Goal: Use online tool/utility: Utilize a website feature to perform a specific function

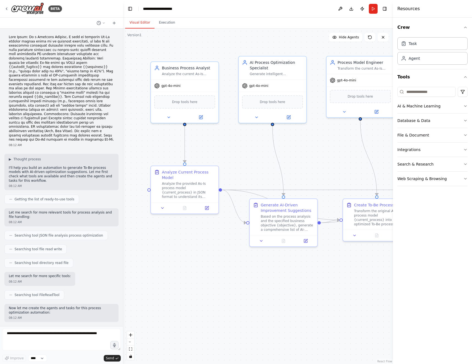
scroll to position [2306, 0]
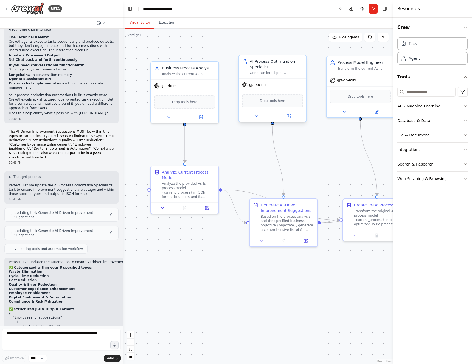
click at [287, 78] on div "AI Process Optimization Specialist Generate intelligent improvement suggestions…" at bounding box center [272, 66] width 67 height 23
click at [304, 211] on div "Generate AI-Driven Improvement Suggestions" at bounding box center [287, 206] width 53 height 11
click at [306, 241] on icon at bounding box center [305, 239] width 3 height 3
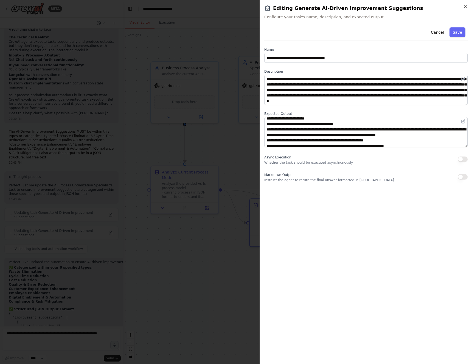
scroll to position [34, 0]
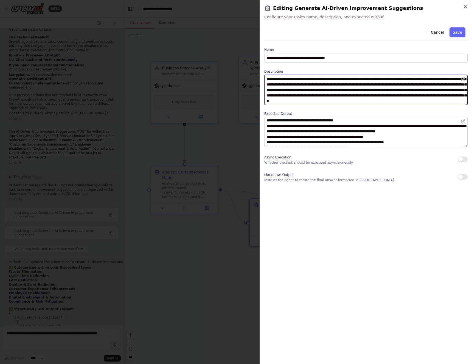
click at [370, 90] on textarea "**********" at bounding box center [365, 90] width 203 height 30
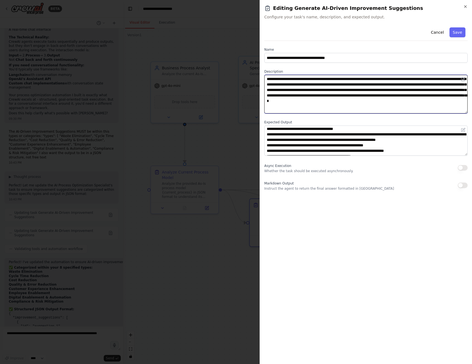
drag, startPoint x: 465, startPoint y: 103, endPoint x: 461, endPoint y: 112, distance: 9.6
click at [461, 112] on textarea "**********" at bounding box center [365, 94] width 203 height 39
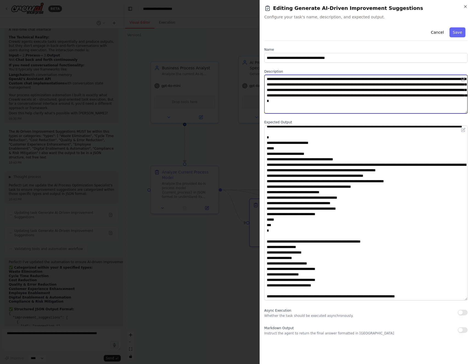
scroll to position [0, 0]
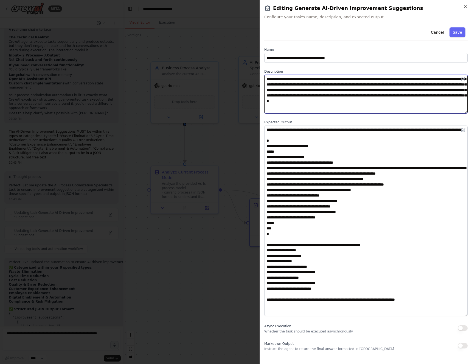
drag, startPoint x: 465, startPoint y: 154, endPoint x: 463, endPoint y: 315, distance: 160.4
click at [463, 315] on textarea at bounding box center [365, 221] width 203 height 191
click at [422, 100] on textarea "**********" at bounding box center [365, 94] width 203 height 39
drag, startPoint x: 422, startPoint y: 90, endPoint x: 408, endPoint y: 101, distance: 18.0
click at [408, 101] on textarea "**********" at bounding box center [365, 94] width 203 height 39
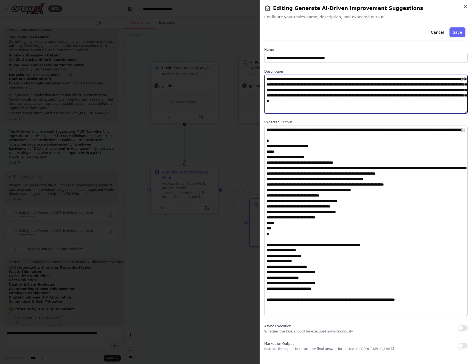
click at [415, 91] on textarea "**********" at bounding box center [365, 94] width 203 height 39
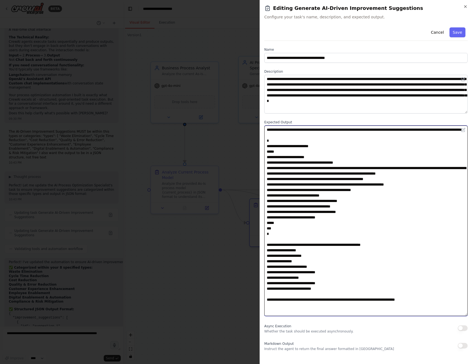
drag, startPoint x: 315, startPoint y: 227, endPoint x: 266, endPoint y: 147, distance: 93.5
click at [266, 147] on textarea at bounding box center [365, 221] width 203 height 191
click at [298, 166] on textarea at bounding box center [365, 221] width 203 height 191
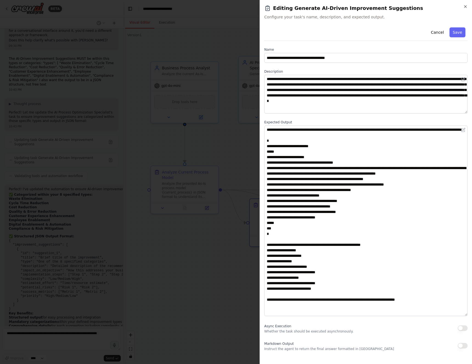
click at [211, 92] on div at bounding box center [236, 182] width 472 height 364
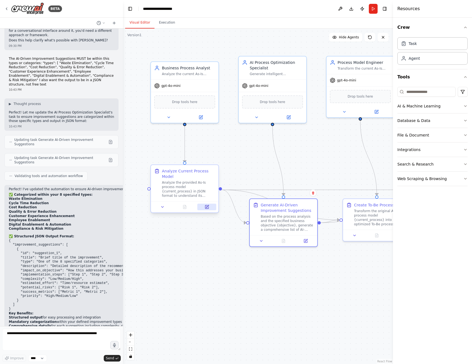
click at [203, 205] on button at bounding box center [206, 207] width 19 height 7
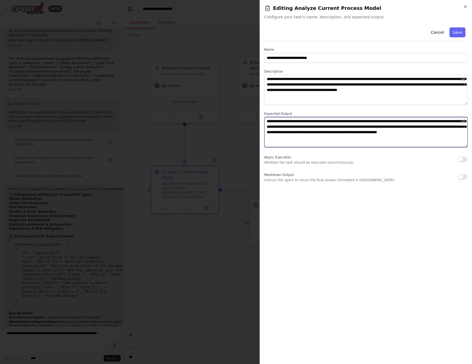
click at [340, 138] on textarea "**********" at bounding box center [365, 132] width 203 height 30
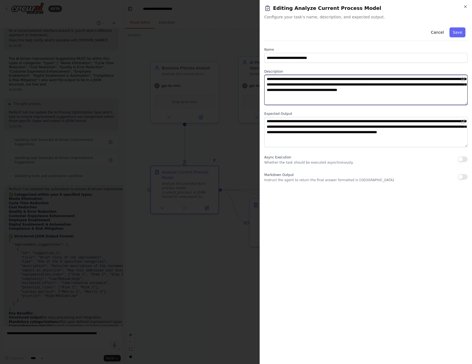
drag, startPoint x: 318, startPoint y: 89, endPoint x: 446, endPoint y: 89, distance: 128.6
click at [446, 89] on textarea "**********" at bounding box center [365, 90] width 203 height 30
click at [205, 44] on div at bounding box center [236, 182] width 472 height 364
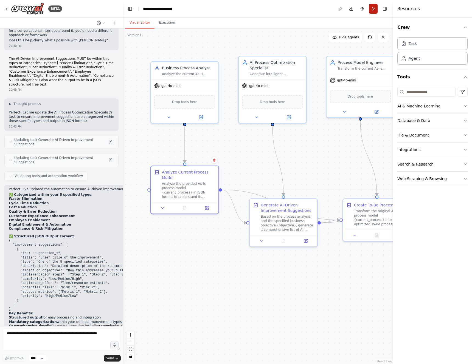
click at [372, 10] on button "Run" at bounding box center [373, 9] width 9 height 10
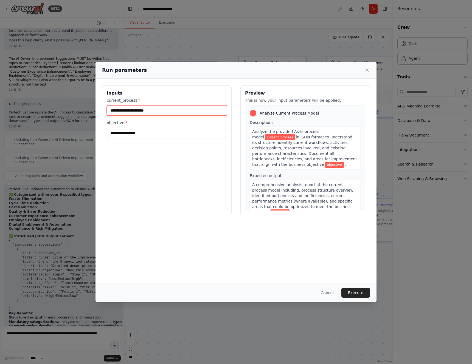
click at [154, 111] on input "current_process *" at bounding box center [167, 110] width 120 height 10
type input "**********"
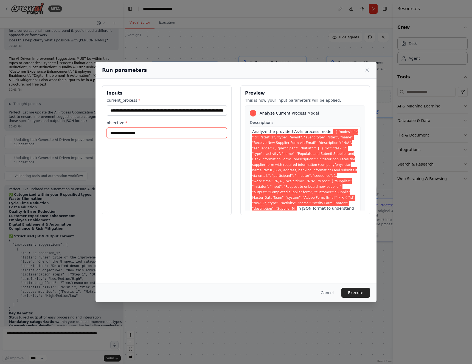
click at [155, 129] on input "objective *" at bounding box center [167, 133] width 120 height 10
type input "**********"
click at [354, 291] on button "Execute" at bounding box center [355, 293] width 29 height 10
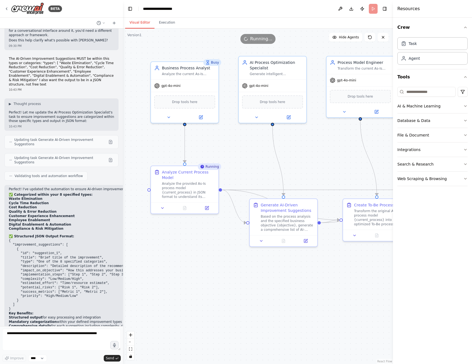
scroll to position [2306, 0]
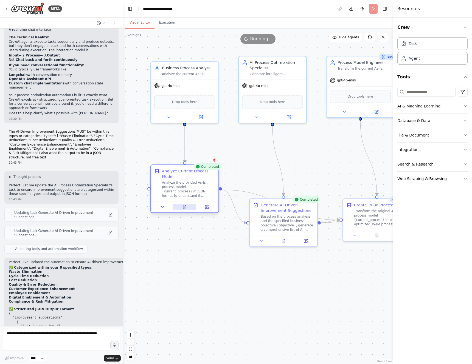
click at [188, 204] on button at bounding box center [184, 207] width 23 height 7
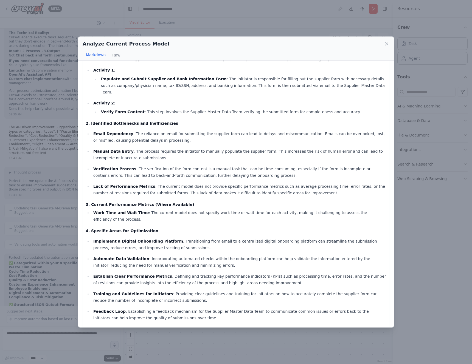
scroll to position [81, 0]
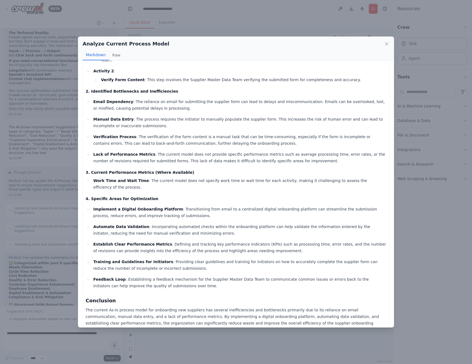
click at [416, 103] on div "Analyze Current Process Model Markdown Raw Comprehensive Analysis Report of the…" at bounding box center [236, 182] width 472 height 364
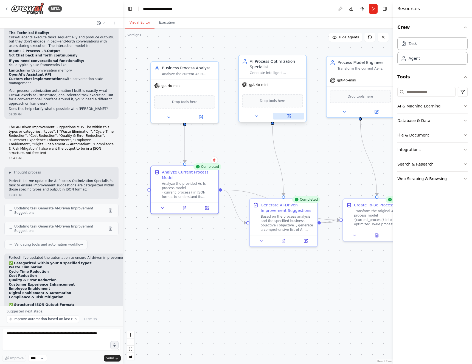
click at [285, 118] on button at bounding box center [288, 116] width 31 height 7
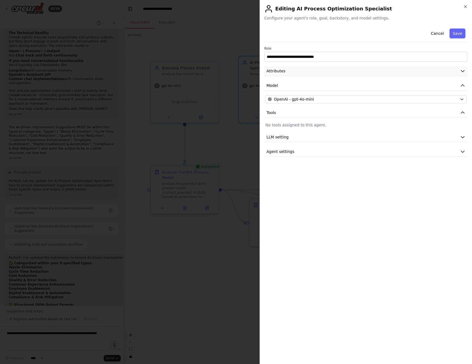
click at [461, 74] on button "Attributes" at bounding box center [365, 71] width 203 height 10
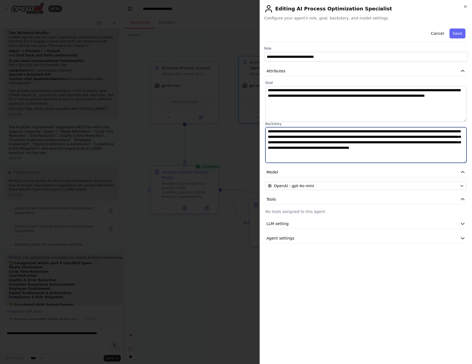
click at [394, 137] on textarea "**********" at bounding box center [365, 145] width 201 height 36
click at [242, 138] on div at bounding box center [236, 182] width 472 height 364
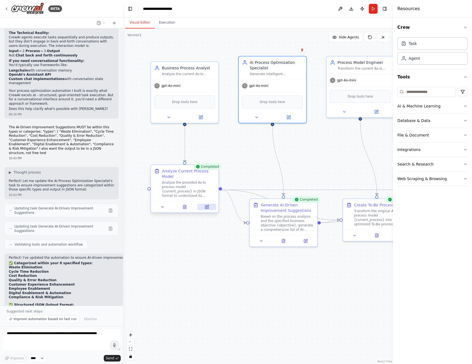
click at [205, 208] on icon at bounding box center [206, 206] width 3 height 3
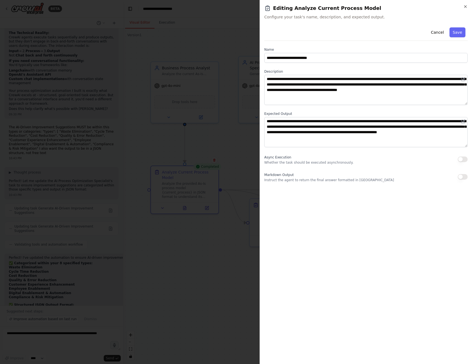
click at [199, 175] on div at bounding box center [236, 182] width 472 height 364
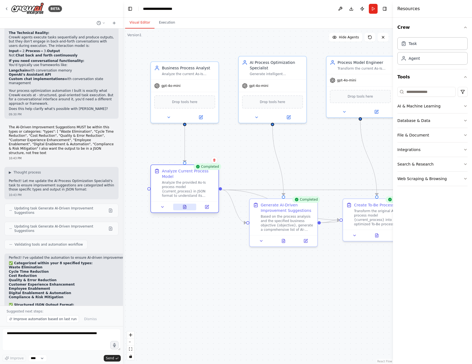
click at [188, 210] on button at bounding box center [184, 207] width 23 height 7
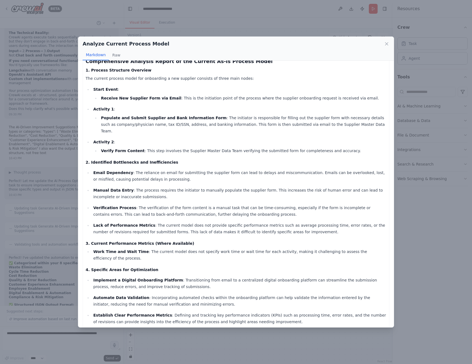
scroll to position [7, 0]
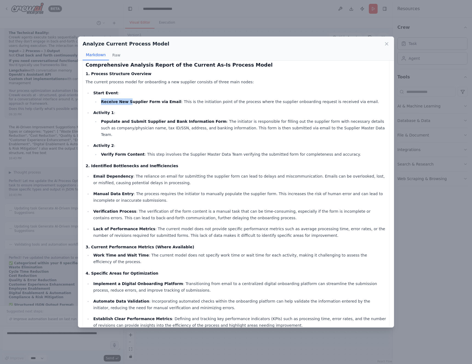
drag, startPoint x: 101, startPoint y: 101, endPoint x: 128, endPoint y: 100, distance: 26.9
click at [128, 100] on strong "Receive New Supplier Form via Email" at bounding box center [141, 102] width 80 height 4
click at [125, 128] on li "Populate and Submit Supplier and Bank Information Form : The initiator is respo…" at bounding box center [242, 128] width 287 height 20
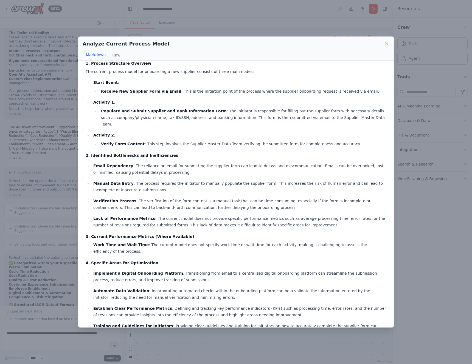
click at [211, 142] on div "Comprehensive Analysis Report of the Current As-Is Process Model 1. Process Str…" at bounding box center [236, 224] width 301 height 347
click at [211, 163] on p "Email Dependency : The reliance on email for submitting the supplier form can l…" at bounding box center [239, 169] width 293 height 13
click at [210, 144] on div "Comprehensive Analysis Report of the Current As-Is Process Model 1. Process Str…" at bounding box center [236, 224] width 301 height 347
click at [113, 55] on button "Raw" at bounding box center [116, 55] width 15 height 10
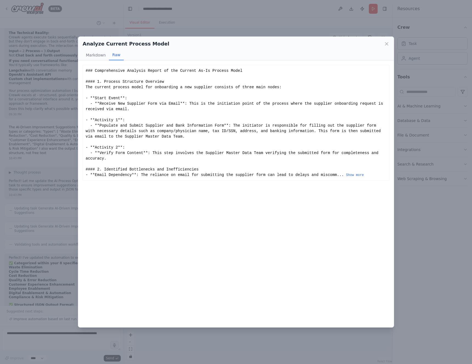
scroll to position [0, 0]
click at [94, 58] on button "Markdown" at bounding box center [96, 55] width 26 height 10
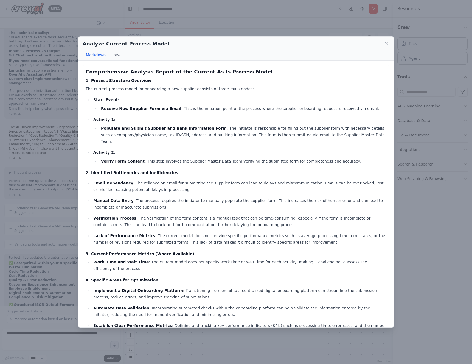
click at [190, 149] on p "Activity 2 :" at bounding box center [239, 152] width 293 height 7
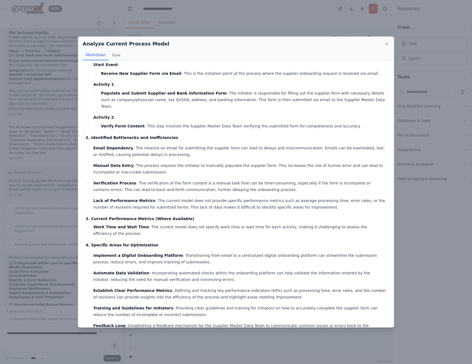
scroll to position [39, 0]
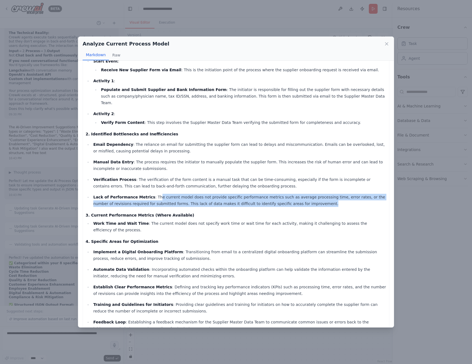
drag, startPoint x: 152, startPoint y: 190, endPoint x: 320, endPoint y: 196, distance: 167.4
click at [320, 196] on p "Lack of Performance Metrics : The current model does not provide specific perfo…" at bounding box center [239, 200] width 293 height 13
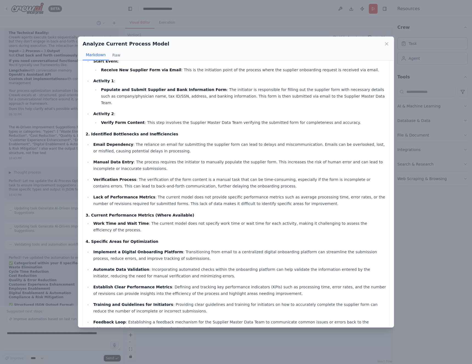
click at [281, 194] on p "Lack of Performance Metrics : The current model does not provide specific perfo…" at bounding box center [239, 200] width 293 height 13
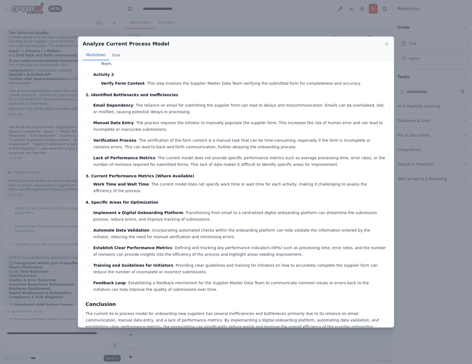
scroll to position [81, 0]
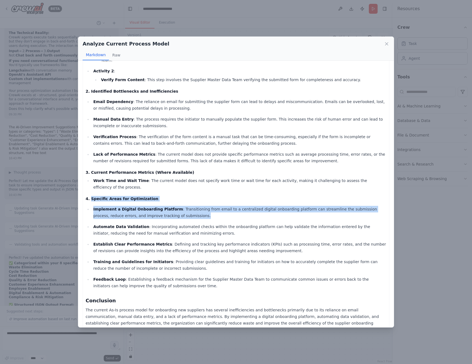
drag, startPoint x: 91, startPoint y: 185, endPoint x: 201, endPoint y: 205, distance: 112.1
click at [201, 205] on div "Comprehensive Analysis Report of the Current As-Is Process Model 1. Process Str…" at bounding box center [236, 160] width 301 height 347
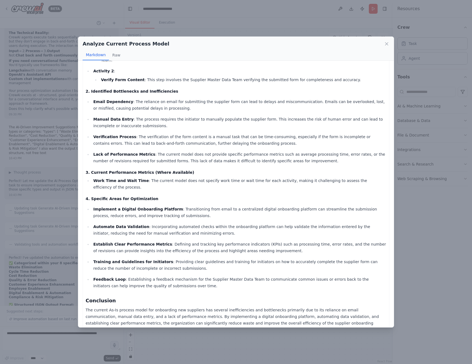
click at [145, 206] on p "Implement a Digital Onboarding Platform : Transitioning from email to a central…" at bounding box center [239, 212] width 293 height 13
drag, startPoint x: 114, startPoint y: 195, endPoint x: 189, endPoint y: 197, distance: 74.6
click at [189, 206] on p "Implement a Digital Onboarding Platform : Transitioning from email to a central…" at bounding box center [239, 212] width 293 height 13
click at [94, 224] on p "Automate Data Validation : Incorporating automated checks within the onboarding…" at bounding box center [239, 230] width 293 height 13
drag, startPoint x: 94, startPoint y: 214, endPoint x: 152, endPoint y: 215, distance: 58.1
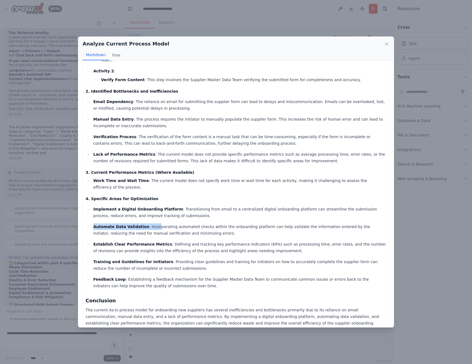
click at [152, 224] on p "Automate Data Validation : Incorporating automated checks within the onboarding…" at bounding box center [239, 230] width 293 height 13
drag, startPoint x: 117, startPoint y: 233, endPoint x: 114, endPoint y: 234, distance: 2.9
click at [117, 242] on strong "Establish Clear Performance Metrics" at bounding box center [132, 244] width 79 height 4
drag, startPoint x: 92, startPoint y: 232, endPoint x: 187, endPoint y: 232, distance: 94.9
click at [187, 241] on li "Establish Clear Performance Metrics : Defining and tracking key performance ind…" at bounding box center [239, 247] width 295 height 13
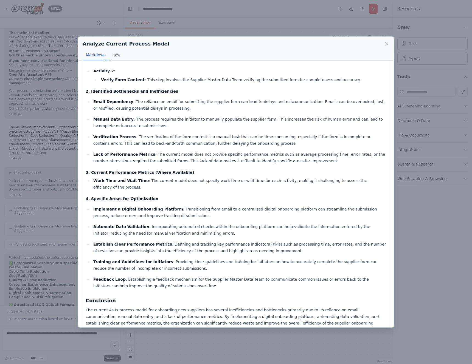
click at [117, 260] on strong "Training and Guidelines for Initiators" at bounding box center [133, 262] width 80 height 4
drag, startPoint x: 93, startPoint y: 232, endPoint x: 185, endPoint y: 229, distance: 92.7
click at [185, 241] on li "Establish Clear Performance Metrics : Defining and tracking key performance ind…" at bounding box center [239, 247] width 295 height 13
click at [148, 241] on p "Establish Clear Performance Metrics : Defining and tracking key performance ind…" at bounding box center [239, 247] width 293 height 13
drag, startPoint x: 93, startPoint y: 248, endPoint x: 180, endPoint y: 246, distance: 87.5
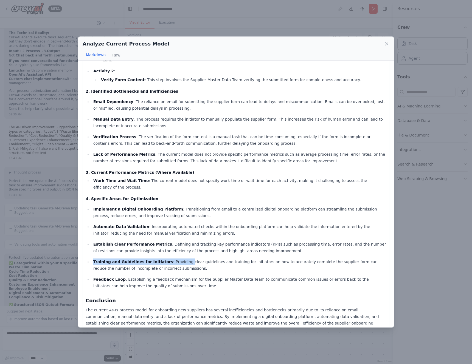
click at [180, 259] on p "Training and Guidelines for Initiators : Providing clear guidelines and trainin…" at bounding box center [239, 265] width 293 height 13
click at [130, 276] on p "Feedback Loop : Establishing a feedback mechanism for the Supplier Master Data …" at bounding box center [239, 282] width 293 height 13
drag, startPoint x: 93, startPoint y: 265, endPoint x: 131, endPoint y: 263, distance: 37.3
click at [131, 276] on p "Feedback Loop : Establishing a feedback mechanism for the Supplier Master Data …" at bounding box center [239, 282] width 293 height 13
click at [171, 276] on p "Feedback Loop : Establishing a feedback mechanism for the Supplier Master Data …" at bounding box center [239, 282] width 293 height 13
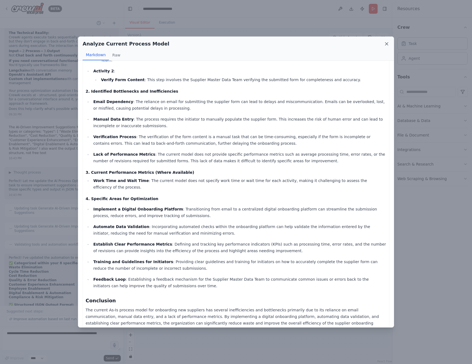
click at [386, 44] on icon at bounding box center [386, 43] width 5 height 5
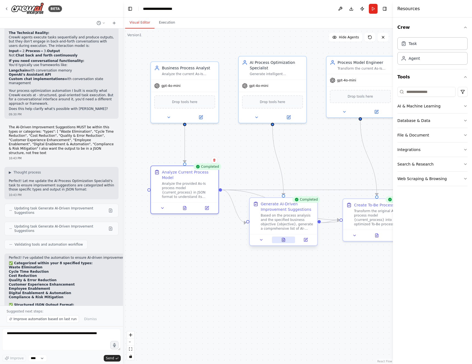
click at [286, 242] on button at bounding box center [283, 240] width 23 height 7
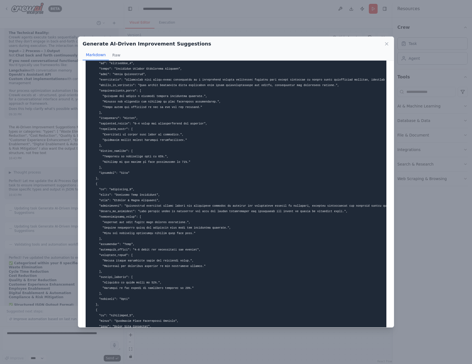
scroll to position [0, 0]
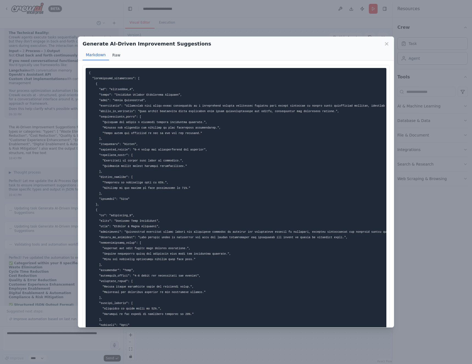
click at [113, 51] on button "Raw" at bounding box center [116, 55] width 15 height 10
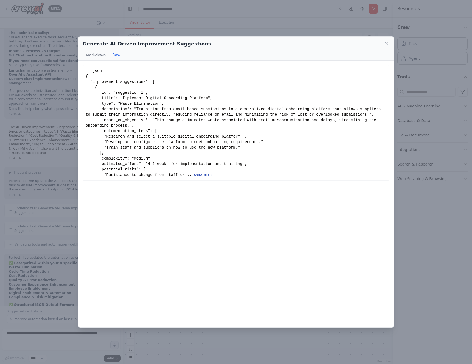
click at [202, 175] on button "Show more" at bounding box center [203, 175] width 18 height 4
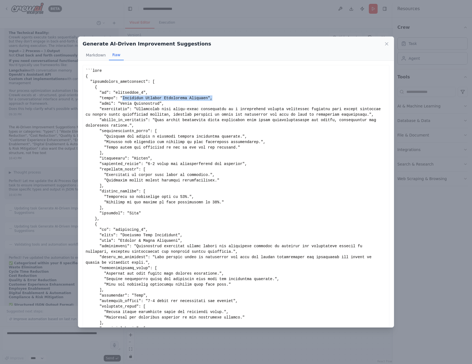
drag, startPoint x: 123, startPoint y: 98, endPoint x: 219, endPoint y: 99, distance: 96.0
drag, startPoint x: 120, startPoint y: 105, endPoint x: 160, endPoint y: 104, distance: 39.5
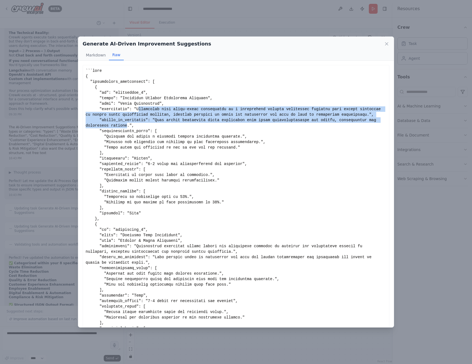
drag, startPoint x: 138, startPoint y: 110, endPoint x: 128, endPoint y: 124, distance: 17.2
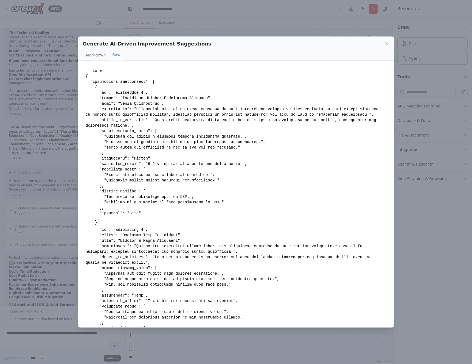
drag, startPoint x: 107, startPoint y: 137, endPoint x: 240, endPoint y: 138, distance: 132.7
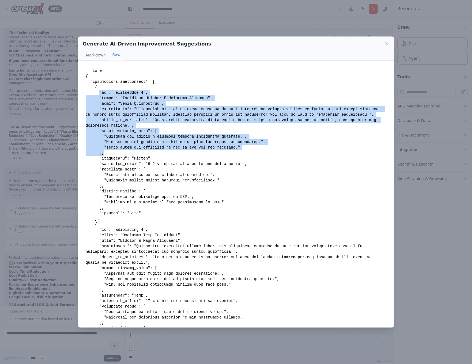
drag, startPoint x: 99, startPoint y: 92, endPoint x: 242, endPoint y: 151, distance: 155.1
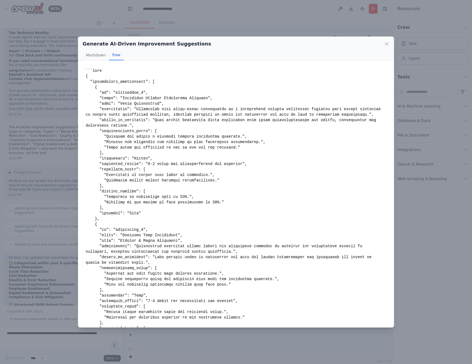
scroll to position [3, 0]
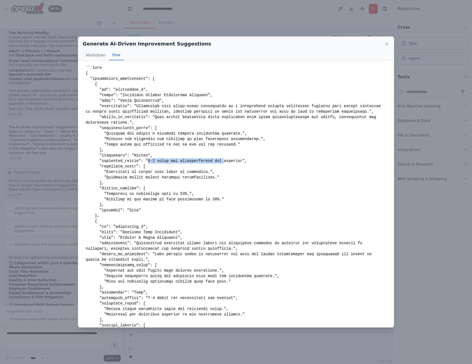
drag, startPoint x: 148, startPoint y: 161, endPoint x: 224, endPoint y: 162, distance: 75.7
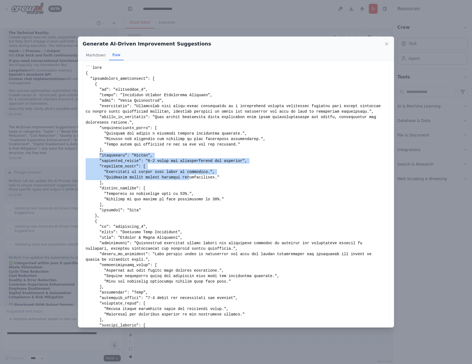
drag, startPoint x: 100, startPoint y: 155, endPoint x: 189, endPoint y: 177, distance: 91.9
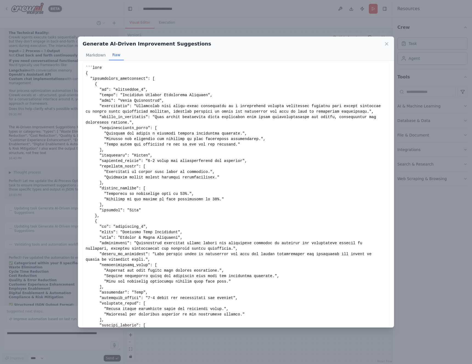
scroll to position [0, 0]
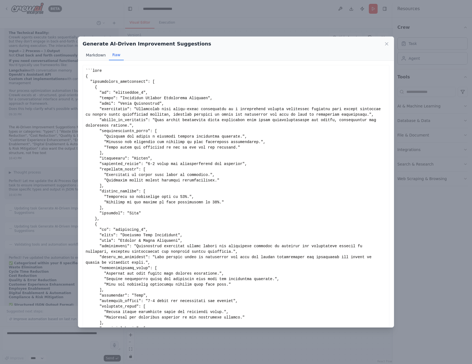
click at [97, 53] on button "Markdown" at bounding box center [96, 55] width 26 height 10
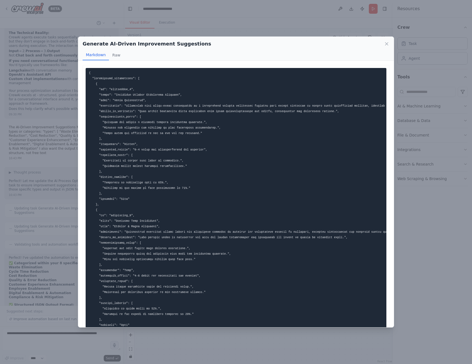
click at [390, 45] on div "Generate AI-Driven Improvement Suggestions Markdown Raw" at bounding box center [235, 49] width 315 height 24
click at [389, 44] on icon at bounding box center [386, 43] width 5 height 5
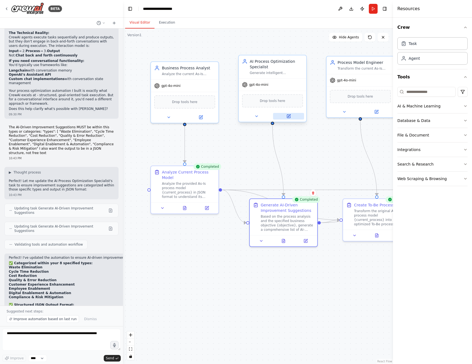
click at [292, 115] on button at bounding box center [288, 116] width 31 height 7
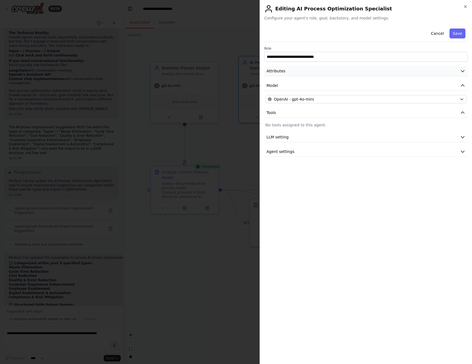
click at [462, 69] on icon "button" at bounding box center [462, 70] width 5 height 5
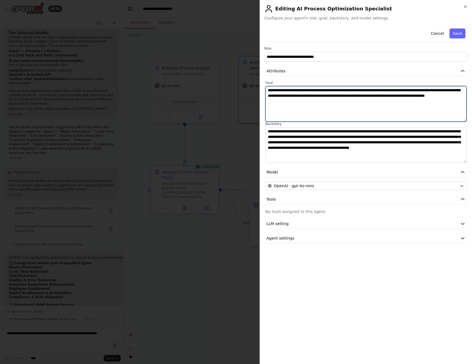
drag, startPoint x: 355, startPoint y: 95, endPoint x: 418, endPoint y: 94, distance: 63.1
click at [418, 94] on textarea "**********" at bounding box center [365, 104] width 201 height 36
click at [203, 146] on div at bounding box center [236, 182] width 472 height 364
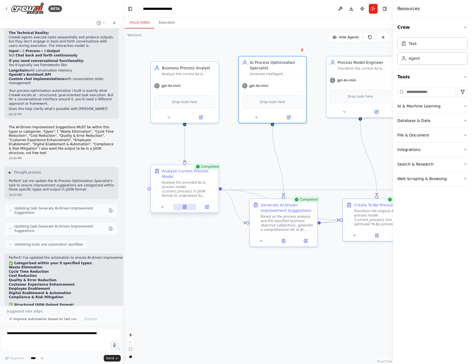
click at [183, 210] on button at bounding box center [184, 207] width 23 height 7
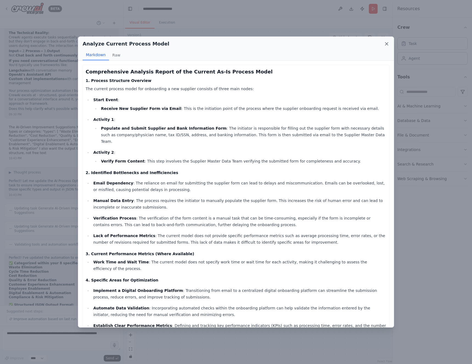
click at [386, 44] on icon at bounding box center [386, 43] width 5 height 5
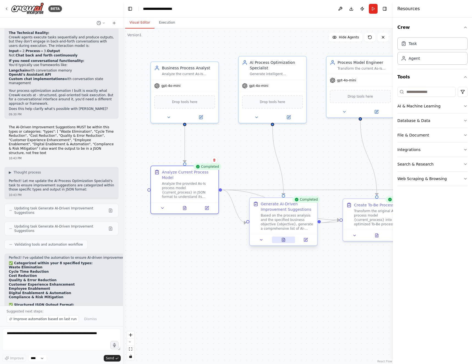
click at [285, 238] on icon at bounding box center [283, 240] width 4 height 4
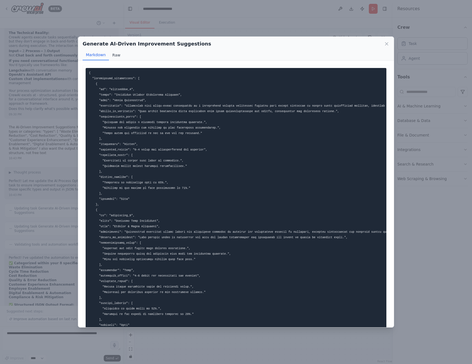
click at [114, 54] on button "Raw" at bounding box center [116, 55] width 15 height 10
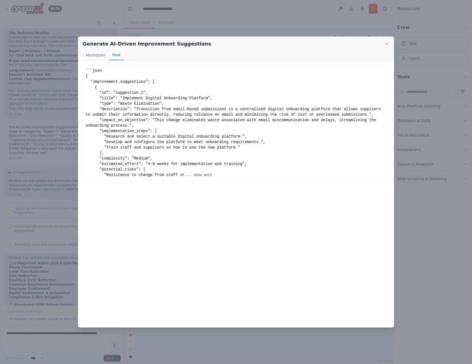
click at [204, 177] on button "Show more" at bounding box center [203, 175] width 18 height 4
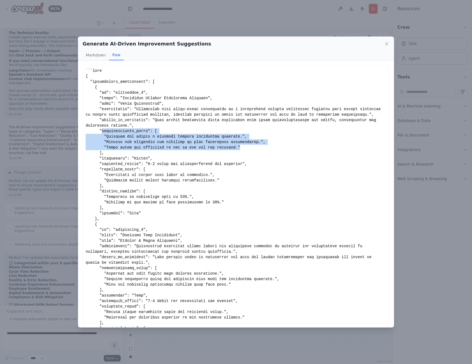
drag, startPoint x: 122, startPoint y: 133, endPoint x: 266, endPoint y: 148, distance: 145.3
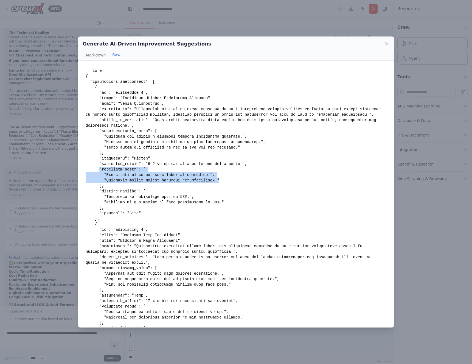
drag, startPoint x: 100, startPoint y: 169, endPoint x: 225, endPoint y: 182, distance: 126.0
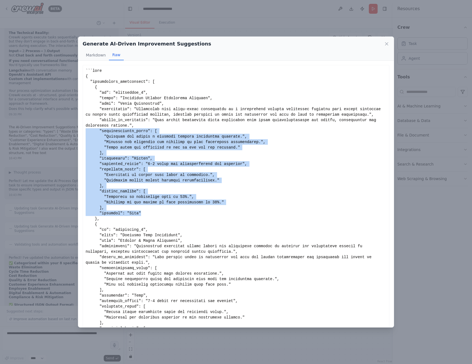
drag, startPoint x: 145, startPoint y: 214, endPoint x: 70, endPoint y: 132, distance: 111.2
click at [70, 132] on div "Generate AI-Driven Improvement Suggestions Markdown Raw Show less Not valid JSON" at bounding box center [236, 182] width 472 height 364
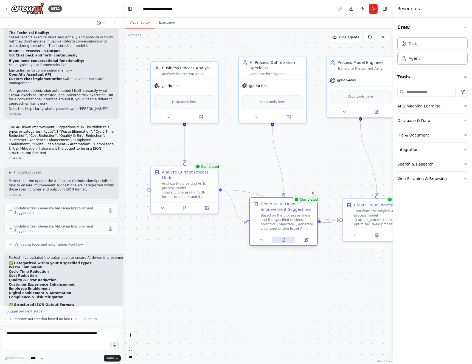
click at [288, 241] on button at bounding box center [283, 240] width 23 height 7
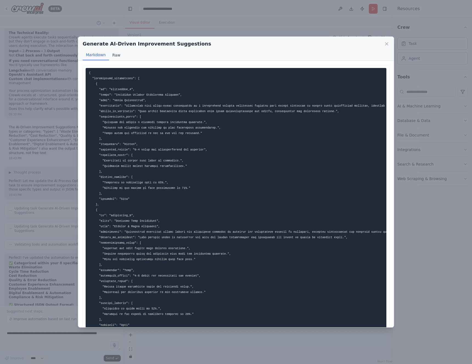
click at [121, 54] on div "Markdown Raw" at bounding box center [236, 55] width 307 height 10
click at [118, 55] on button "Raw" at bounding box center [116, 55] width 15 height 10
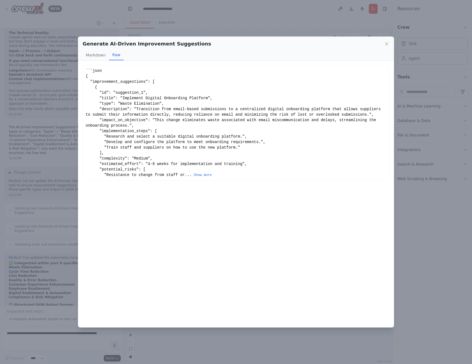
click at [200, 171] on div "```json { "improvement_suggestions": [ { "id": "suggestion_1", "title": "Implem…" at bounding box center [236, 123] width 301 height 110
click at [202, 178] on div "```json { "improvement_suggestions": [ { "id": "suggestion_1", "title": "Implem…" at bounding box center [236, 123] width 307 height 116
click at [203, 177] on button "Show more" at bounding box center [203, 175] width 18 height 4
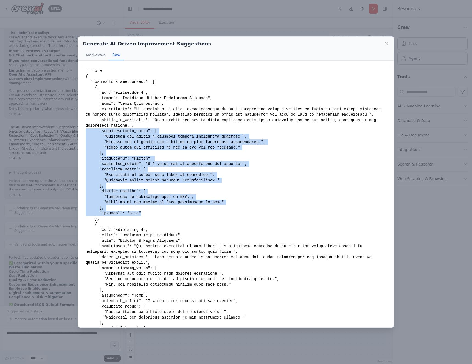
drag, startPoint x: 147, startPoint y: 213, endPoint x: 77, endPoint y: 131, distance: 107.9
click at [77, 131] on div "Generate AI-Driven Improvement Suggestions Markdown Raw Show less Not valid JSON" at bounding box center [236, 182] width 472 height 364
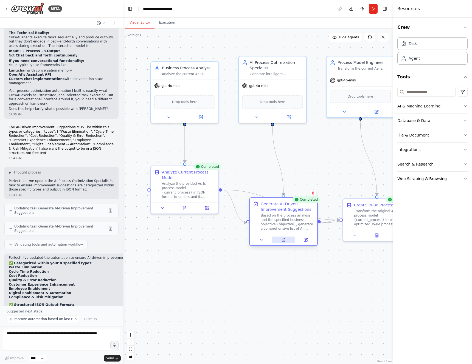
click at [288, 242] on button at bounding box center [283, 240] width 23 height 7
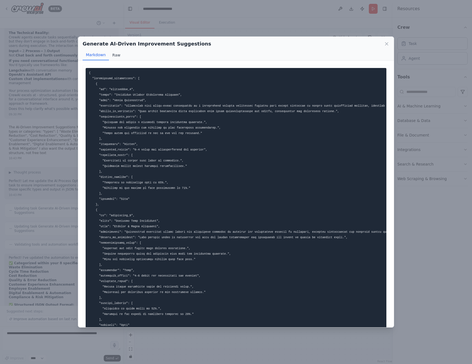
click at [119, 54] on button "Raw" at bounding box center [116, 55] width 15 height 10
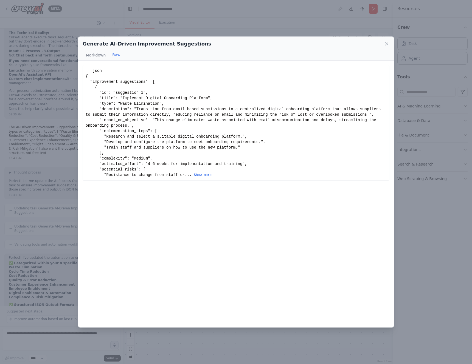
click at [131, 143] on div "```json { "improvement_suggestions": [ { "id": "suggestion_1", "title": "Implem…" at bounding box center [236, 123] width 301 height 110
click at [202, 177] on div "```json { "improvement_suggestions": [ { "id": "suggestion_1", "title": "Implem…" at bounding box center [236, 123] width 301 height 110
click at [201, 175] on button "Show more" at bounding box center [203, 175] width 18 height 4
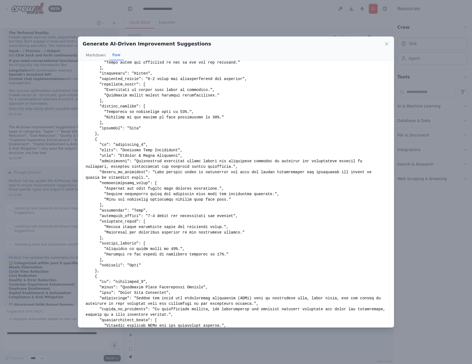
scroll to position [89, 0]
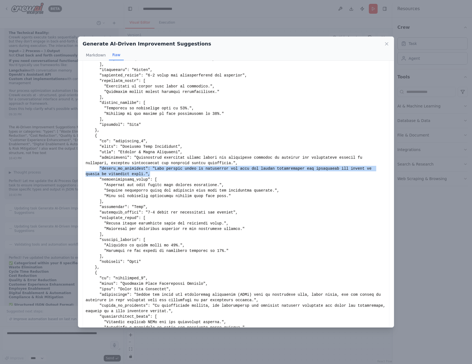
drag, startPoint x: 100, startPoint y: 168, endPoint x: 171, endPoint y: 172, distance: 71.4
click at [171, 172] on div "Show less" at bounding box center [236, 338] width 301 height 719
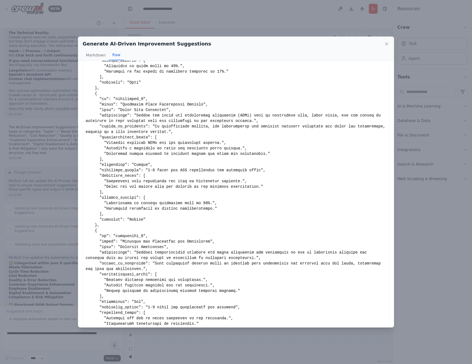
scroll to position [2379, 0]
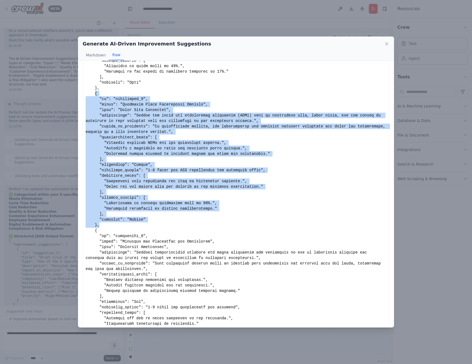
drag, startPoint x: 95, startPoint y: 94, endPoint x: 159, endPoint y: 224, distance: 145.2
click at [159, 224] on div "Show less" at bounding box center [236, 159] width 301 height 719
click at [116, 112] on div "Show less" at bounding box center [236, 159] width 301 height 719
drag, startPoint x: 99, startPoint y: 104, endPoint x: 173, endPoint y: 223, distance: 140.1
click at [173, 223] on div "Show less" at bounding box center [236, 159] width 301 height 719
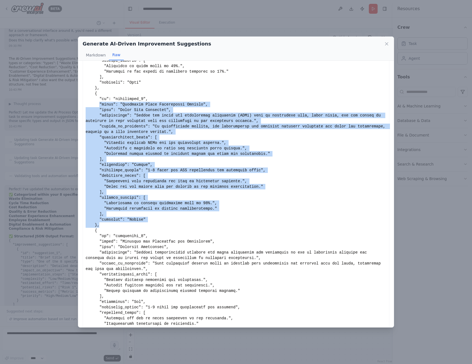
click at [123, 174] on div "Show less" at bounding box center [236, 159] width 301 height 719
drag, startPoint x: 104, startPoint y: 226, endPoint x: 84, endPoint y: 112, distance: 115.7
click at [84, 112] on div "Show less" at bounding box center [236, 159] width 307 height 725
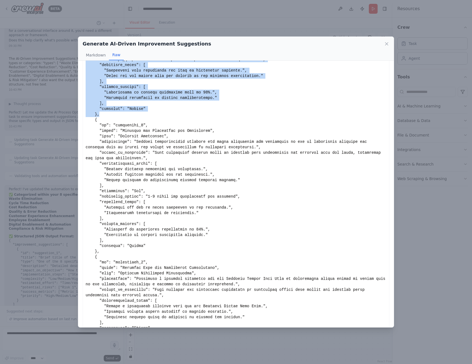
scroll to position [466, 0]
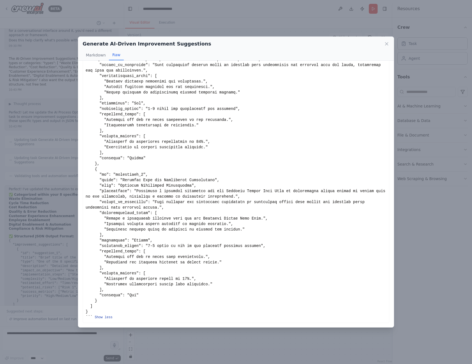
click at [108, 317] on button "Show less" at bounding box center [104, 317] width 18 height 4
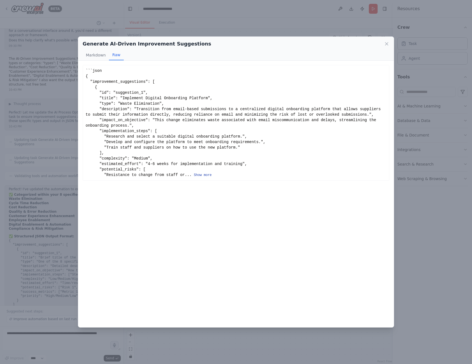
click at [199, 176] on button "Show more" at bounding box center [203, 175] width 18 height 4
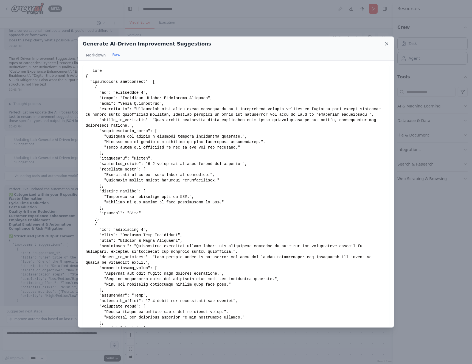
click at [384, 45] on icon at bounding box center [386, 43] width 5 height 5
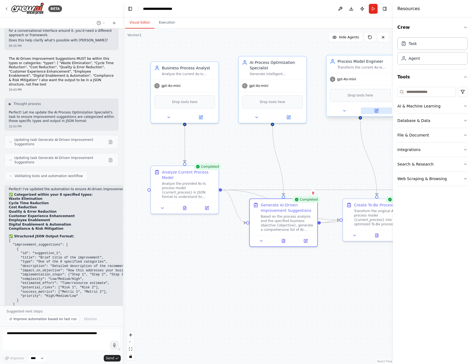
click at [371, 109] on button at bounding box center [376, 111] width 31 height 7
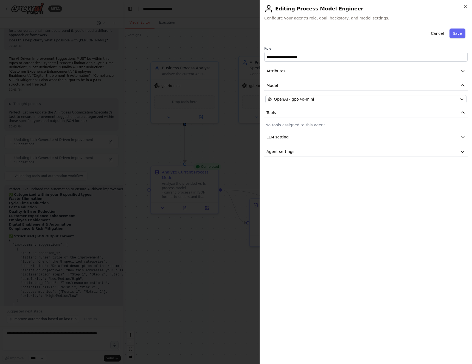
click at [245, 137] on div at bounding box center [236, 182] width 472 height 364
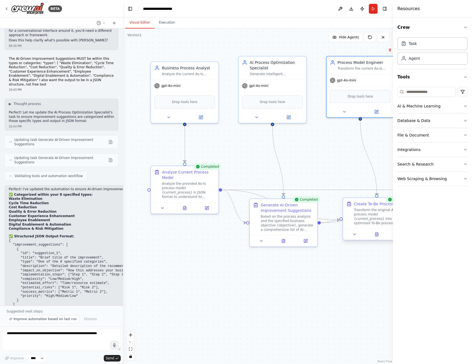
click at [371, 238] on div at bounding box center [376, 234] width 67 height 11
click at [368, 236] on button at bounding box center [376, 234] width 23 height 7
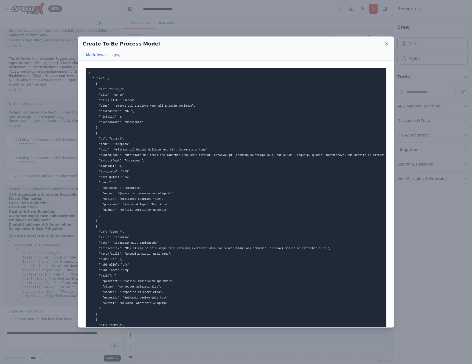
click at [384, 46] on icon at bounding box center [386, 43] width 5 height 5
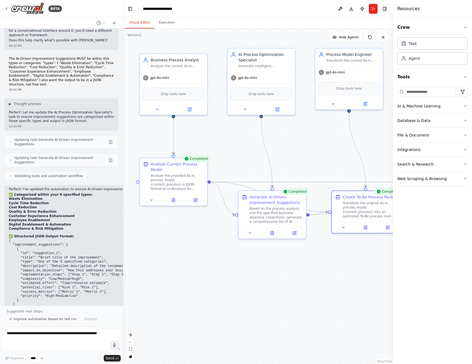
drag, startPoint x: 344, startPoint y: 247, endPoint x: 315, endPoint y: 245, distance: 29.4
click at [315, 245] on div ".deletable-edge-delete-btn { width: 20px; height: 20px; border: 0px solid #ffff…" at bounding box center [258, 197] width 270 height 336
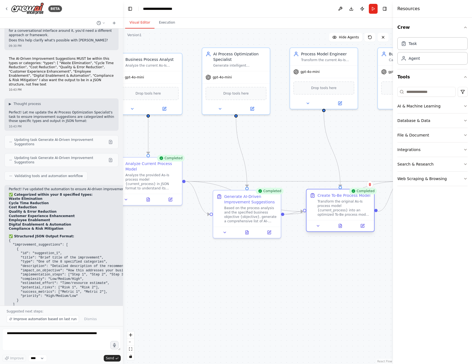
click at [360, 230] on div at bounding box center [339, 225] width 67 height 11
click at [361, 227] on icon at bounding box center [362, 225] width 3 height 3
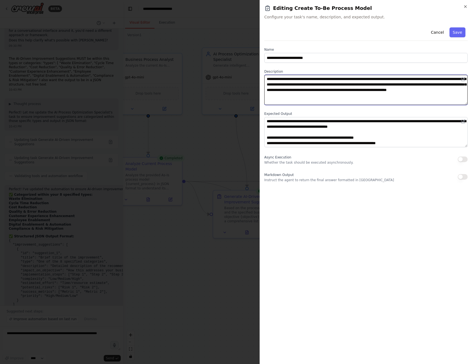
drag, startPoint x: 292, startPoint y: 85, endPoint x: 371, endPoint y: 86, distance: 79.0
click at [371, 86] on textarea "**********" at bounding box center [365, 90] width 203 height 30
click at [365, 84] on textarea "**********" at bounding box center [365, 90] width 203 height 30
drag, startPoint x: 363, startPoint y: 84, endPoint x: 392, endPoint y: 100, distance: 33.5
click at [392, 100] on textarea "**********" at bounding box center [365, 90] width 203 height 30
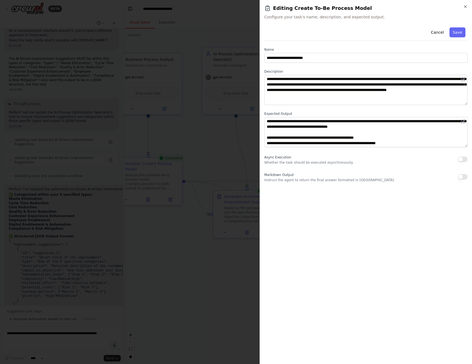
click at [240, 129] on div at bounding box center [236, 182] width 472 height 364
